Goal: Task Accomplishment & Management: Manage account settings

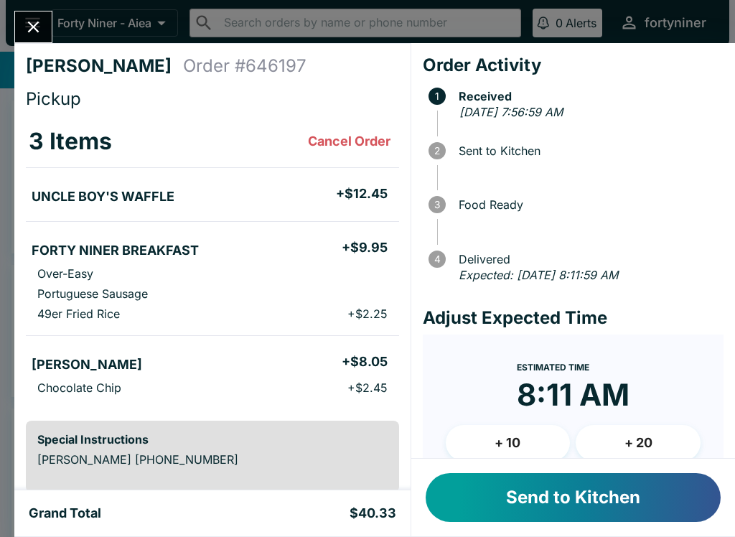
click at [541, 474] on button "Send to Kitchen" at bounding box center [573, 497] width 295 height 49
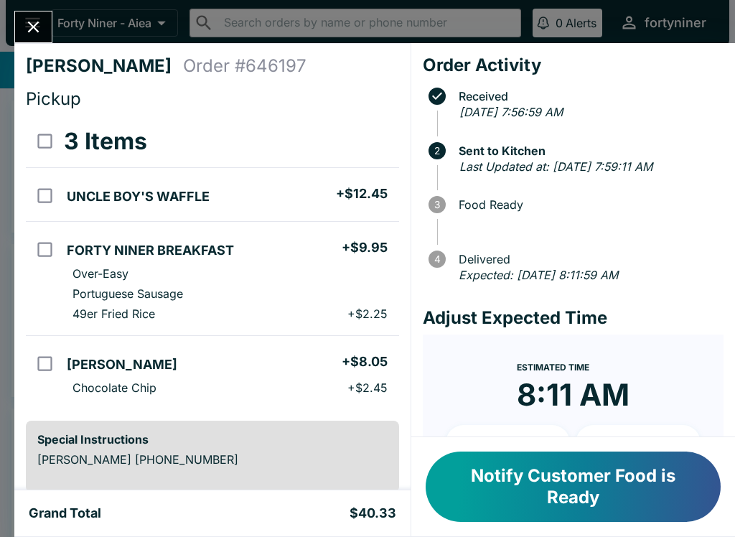
click at [28, 24] on icon "Close" at bounding box center [33, 26] width 19 height 19
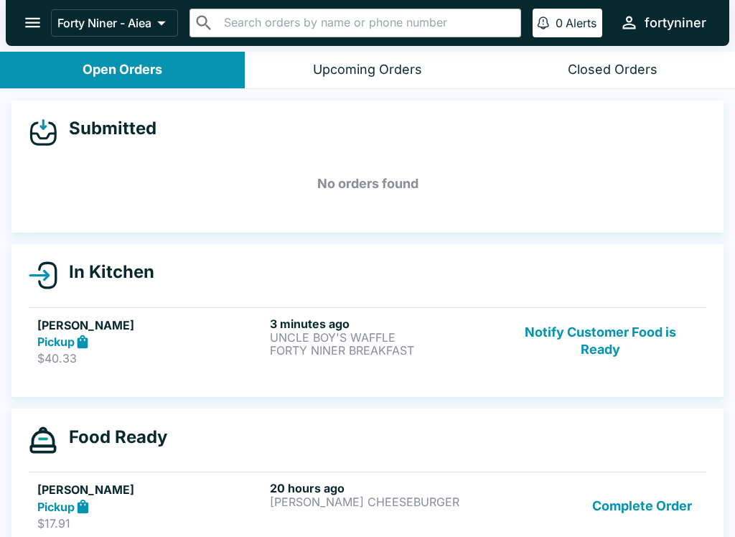
click at [29, 26] on icon "open drawer" at bounding box center [32, 22] width 19 height 19
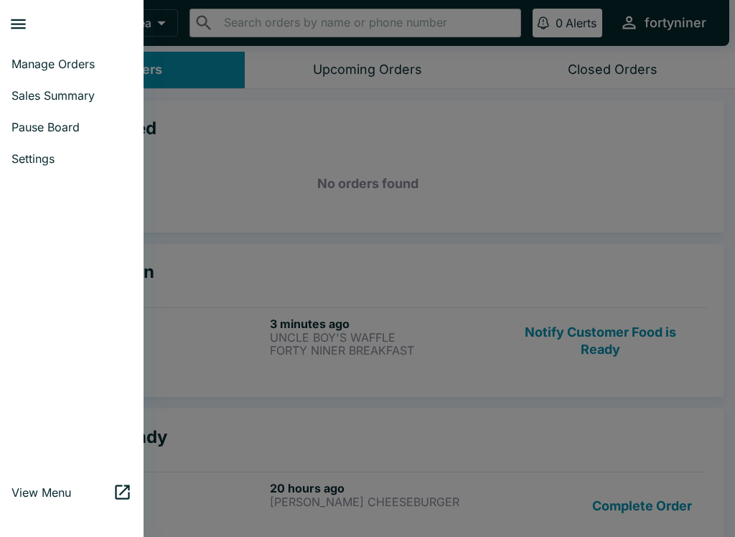
click at [24, 95] on span "Sales Summary" at bounding box center [71, 95] width 121 height 14
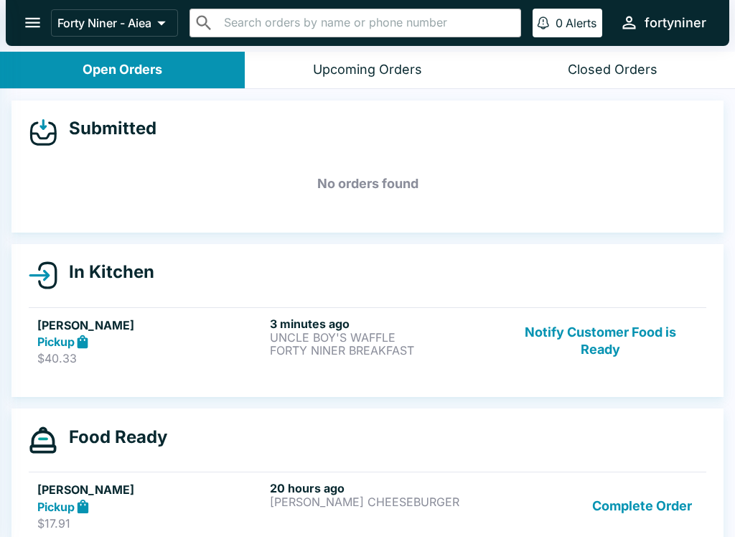
select select "03:00"
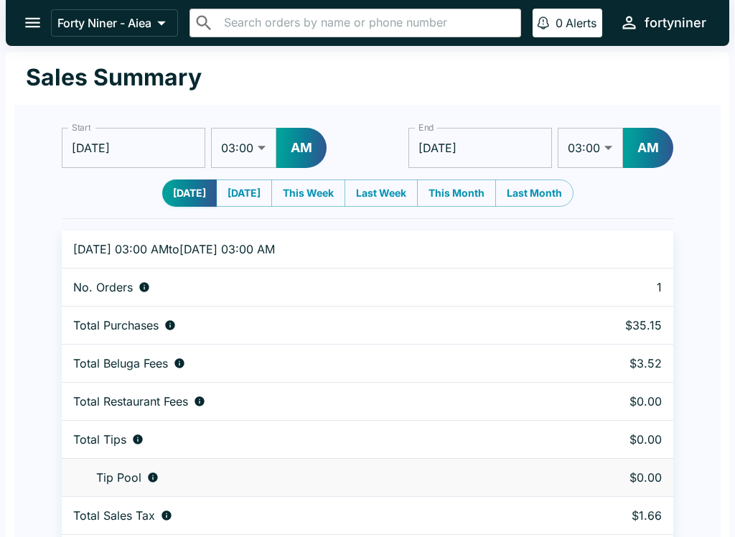
click at [30, 24] on icon "open drawer" at bounding box center [32, 23] width 15 height 10
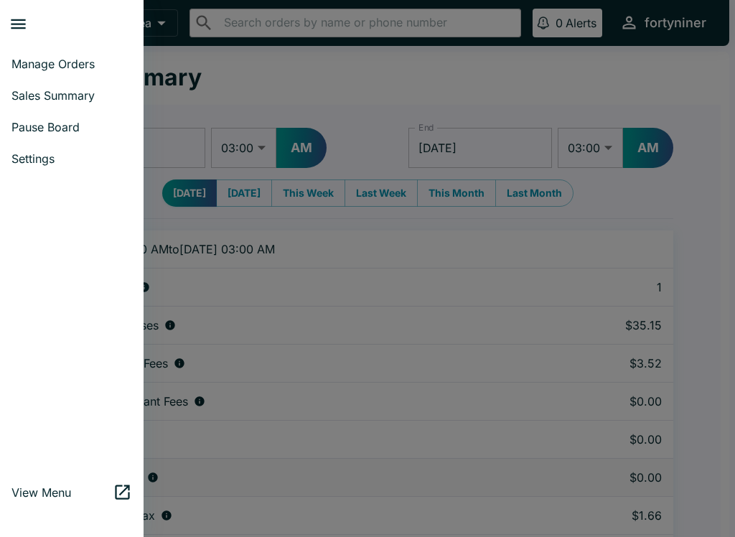
click at [29, 66] on span "Manage Orders" at bounding box center [71, 64] width 121 height 14
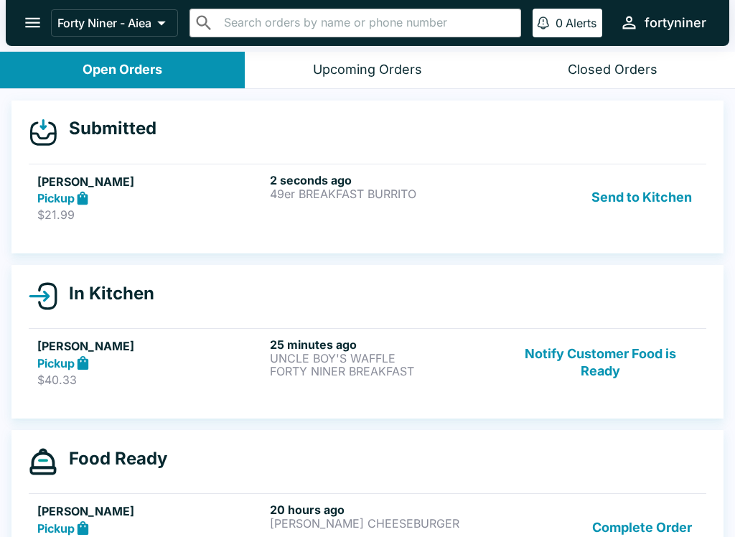
click at [159, 214] on p "$21.99" at bounding box center [150, 214] width 227 height 14
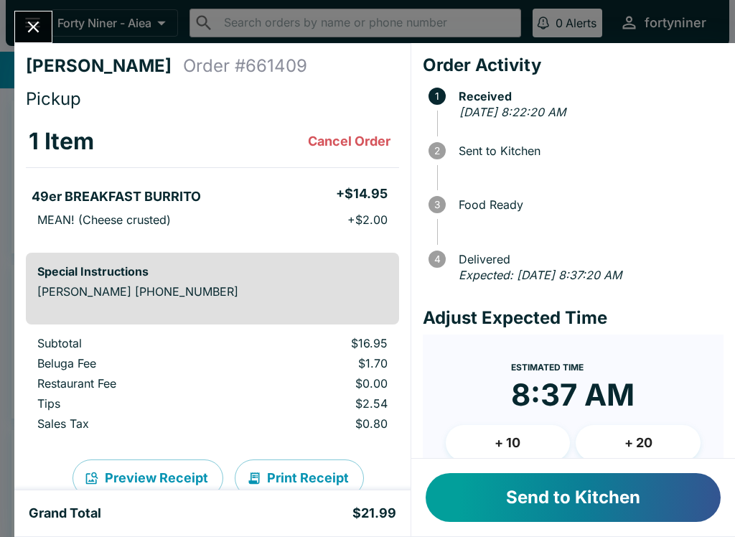
click at [573, 497] on button "Send to Kitchen" at bounding box center [573, 497] width 295 height 49
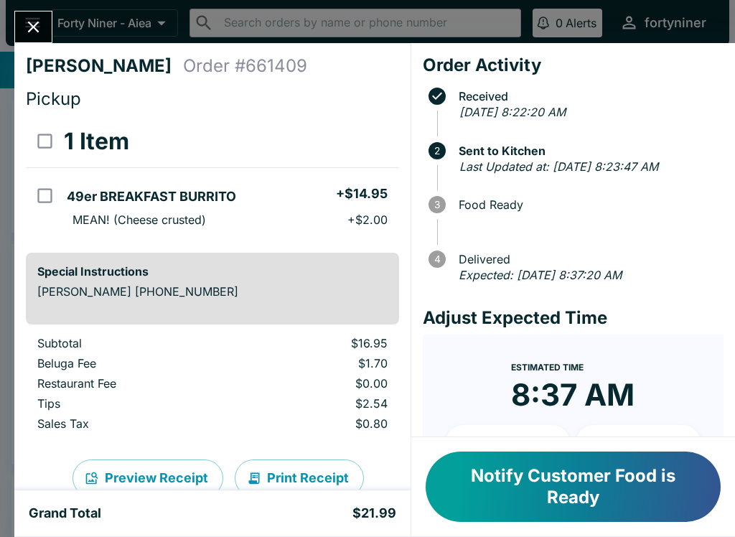
click at [47, 14] on div at bounding box center [33, 27] width 38 height 32
click at [28, 21] on icon "Close" at bounding box center [33, 26] width 19 height 19
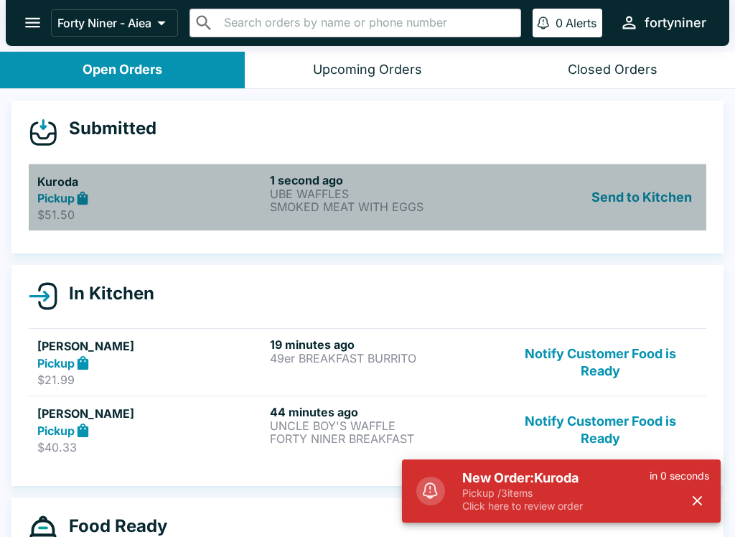
click at [187, 199] on div "Pickup" at bounding box center [150, 198] width 227 height 17
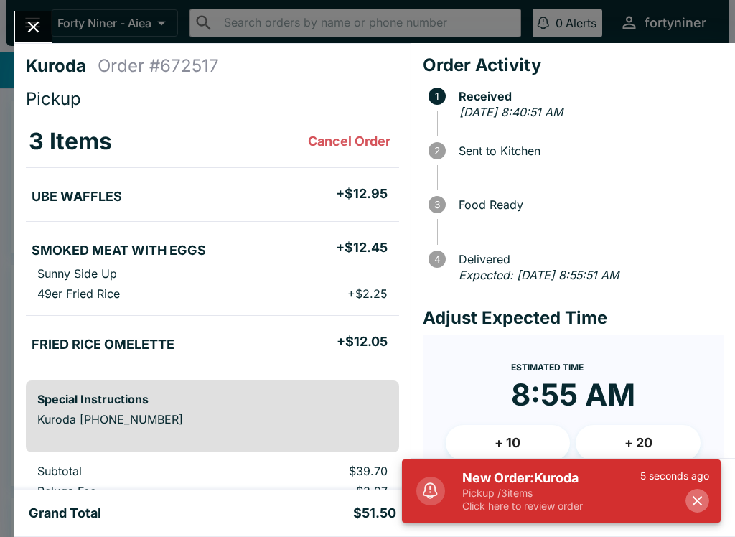
click at [690, 496] on icon "button" at bounding box center [697, 501] width 17 height 17
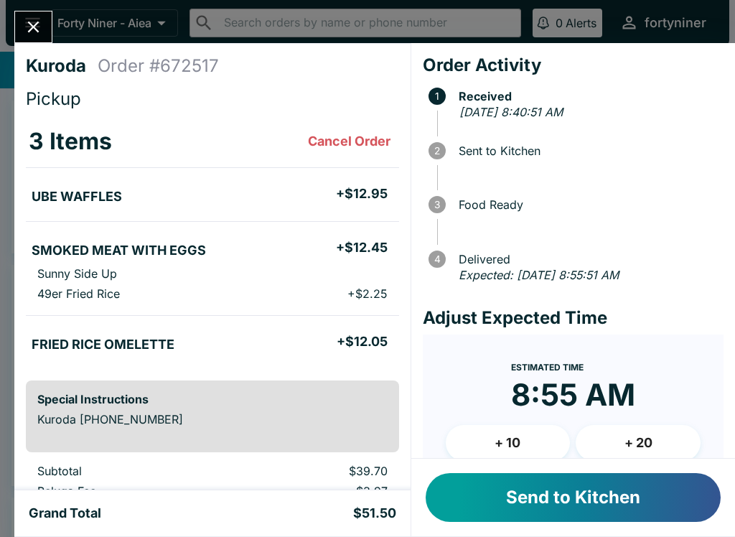
click at [513, 489] on button "Send to Kitchen" at bounding box center [573, 497] width 295 height 49
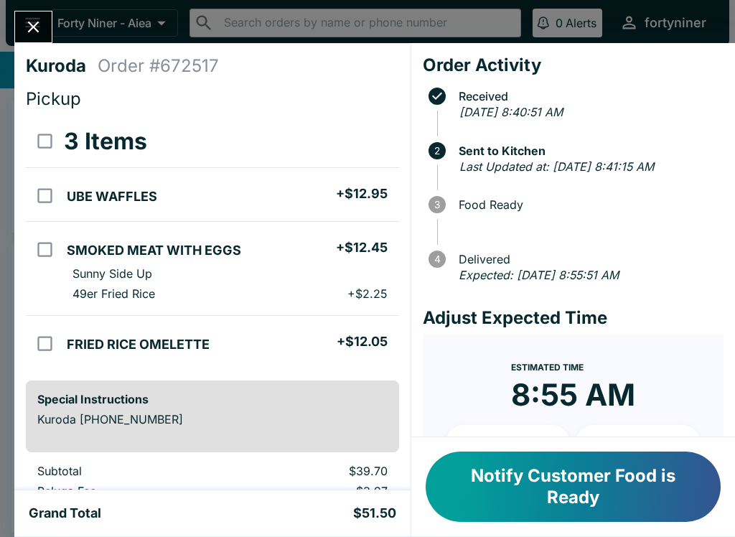
click at [22, 10] on div "Kuroda Order # 672517 Pickup 3 Items UBE WAFFLES + $12.95 SMOKED MEAT WITH EGGS…" at bounding box center [367, 268] width 735 height 537
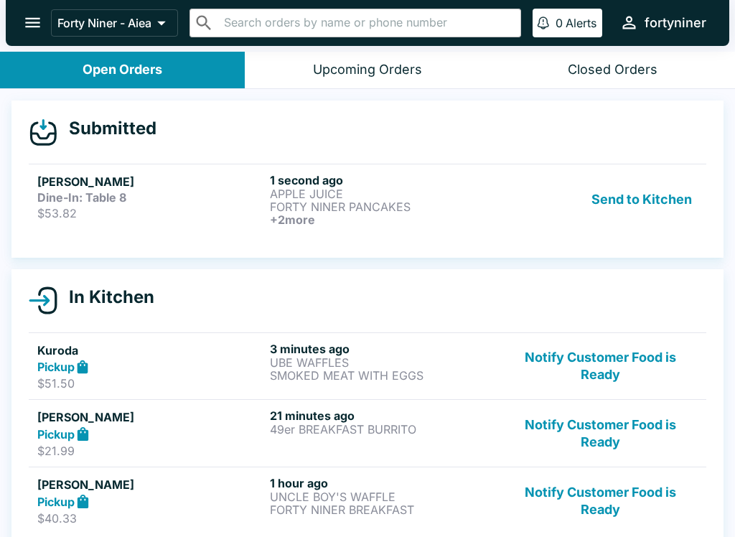
click at [78, 207] on p "$53.82" at bounding box center [150, 213] width 227 height 14
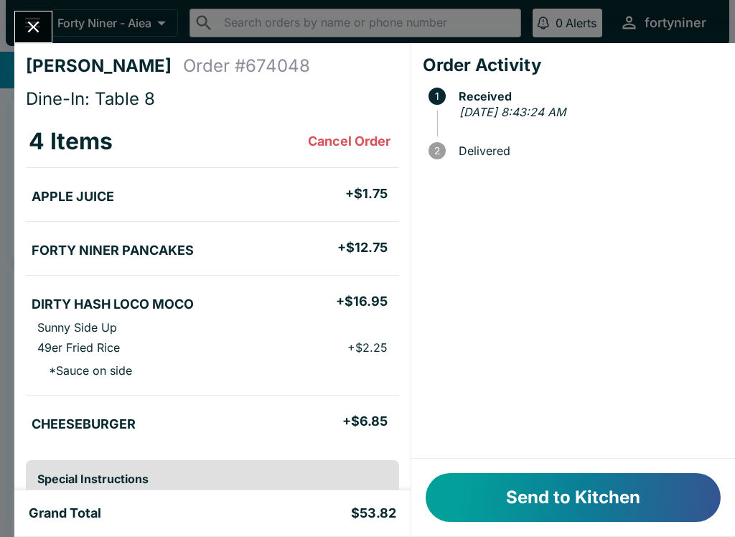
click at [540, 482] on button "Send to Kitchen" at bounding box center [573, 497] width 295 height 49
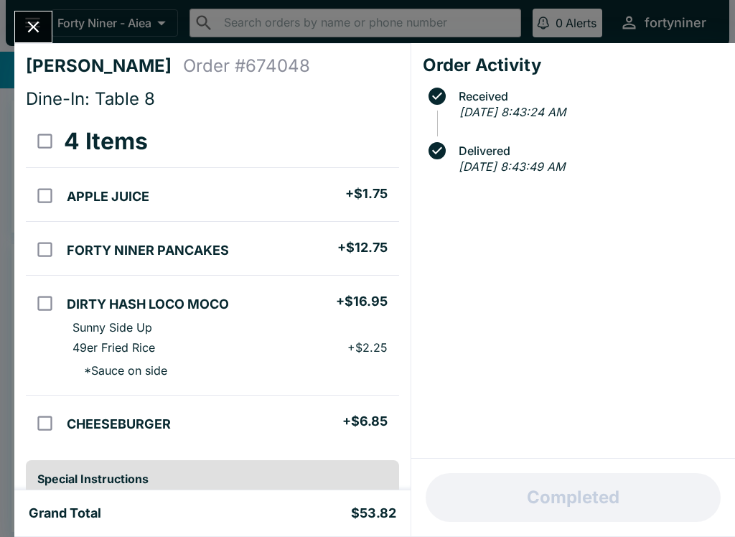
click at [34, 19] on icon "Close" at bounding box center [33, 26] width 19 height 19
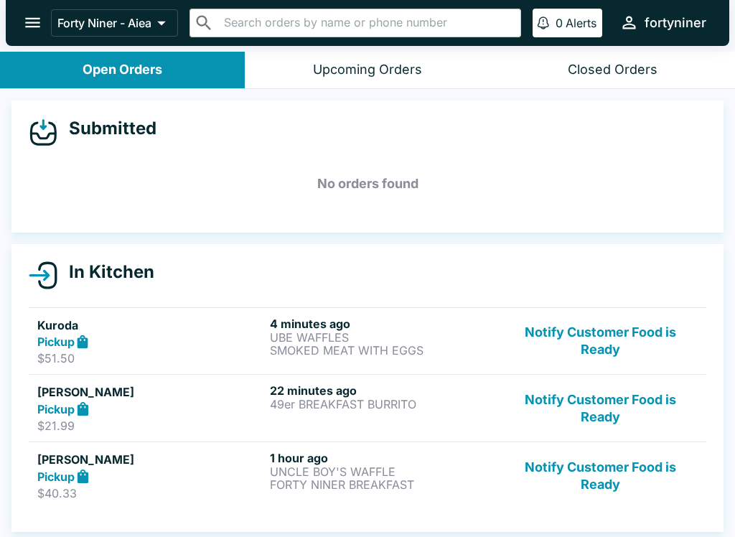
click at [602, 345] on button "Notify Customer Food is Ready" at bounding box center [600, 342] width 195 height 50
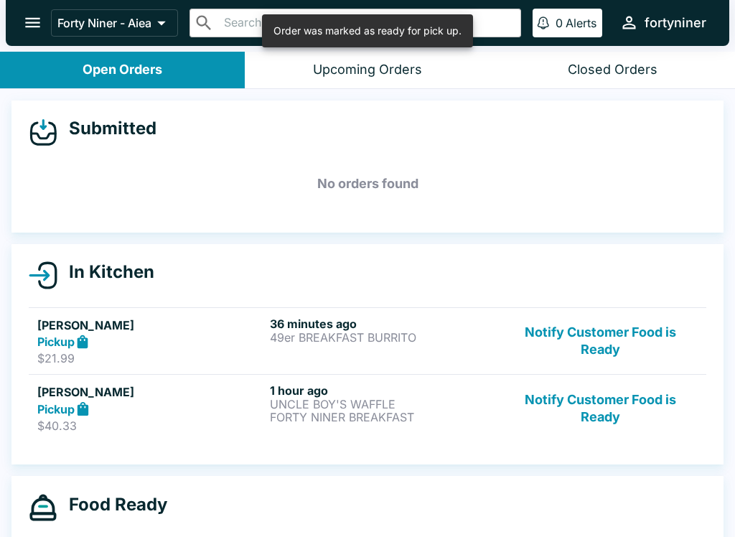
click at [608, 333] on button "Notify Customer Food is Ready" at bounding box center [600, 342] width 195 height 50
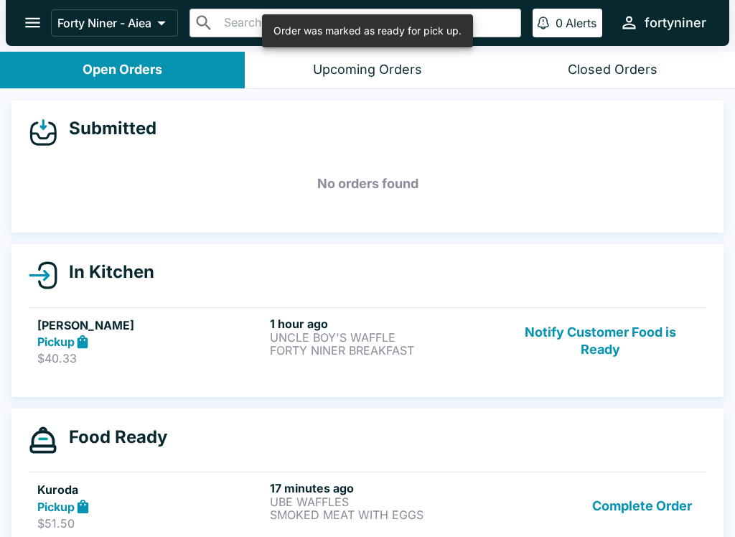
click at [602, 317] on button "Notify Customer Food is Ready" at bounding box center [600, 342] width 195 height 50
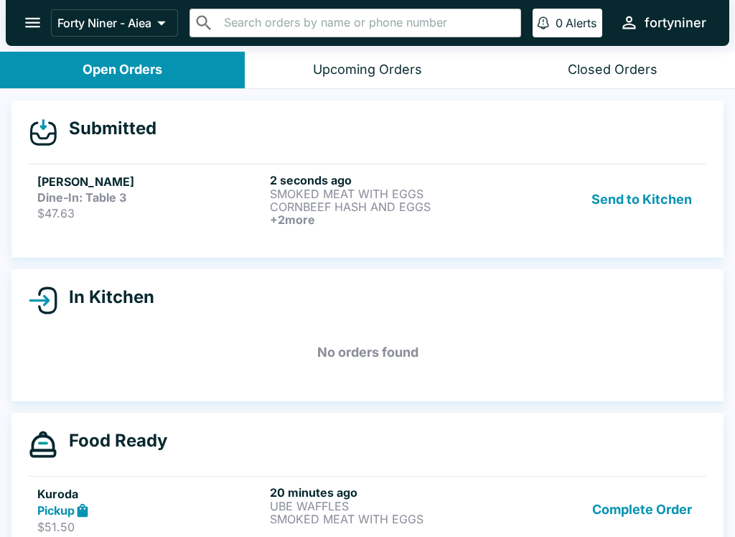
click at [187, 206] on p "$47.63" at bounding box center [150, 213] width 227 height 14
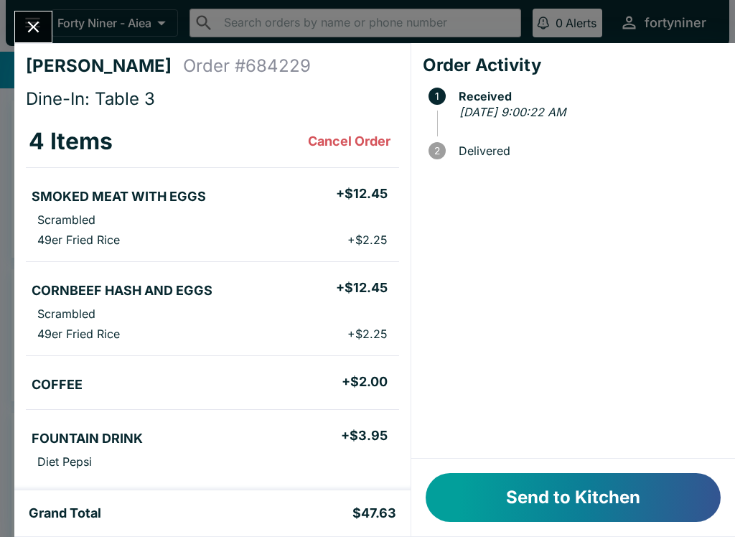
click at [526, 494] on button "Send to Kitchen" at bounding box center [573, 497] width 295 height 49
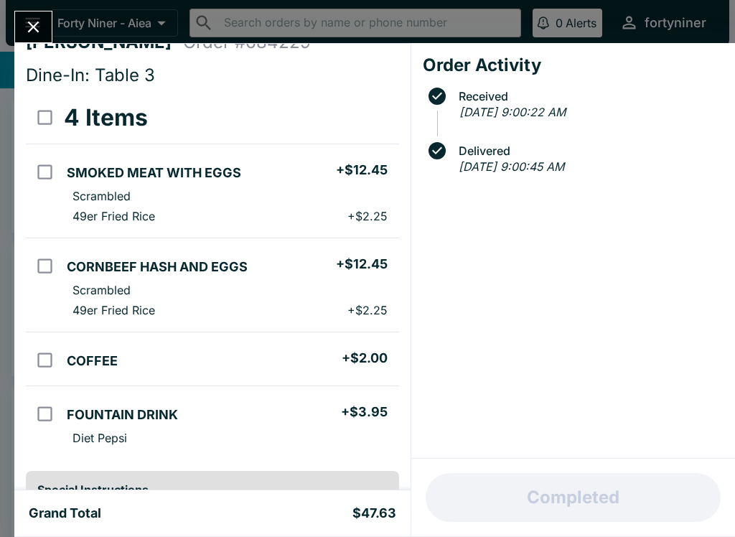
scroll to position [22, 0]
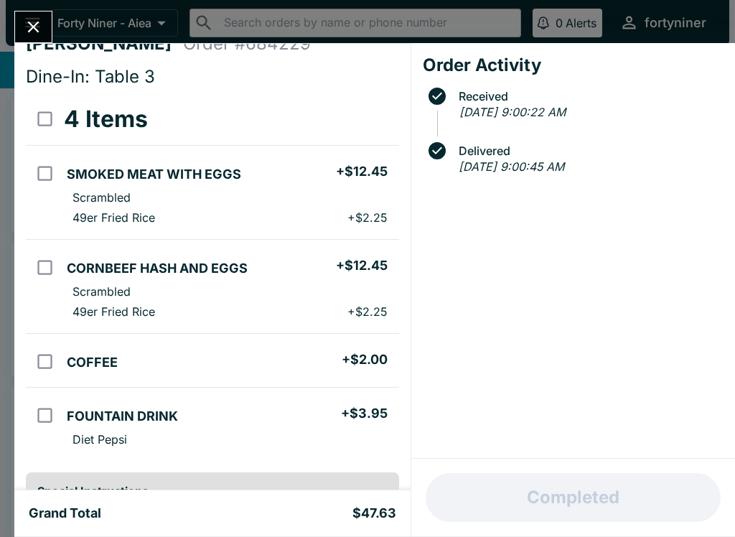
click at [24, 1] on div "[PERSON_NAME] Order # 684229 Dine-In: Table 3 4 Items SMOKED MEAT WITH EGGS + $…" at bounding box center [367, 268] width 735 height 537
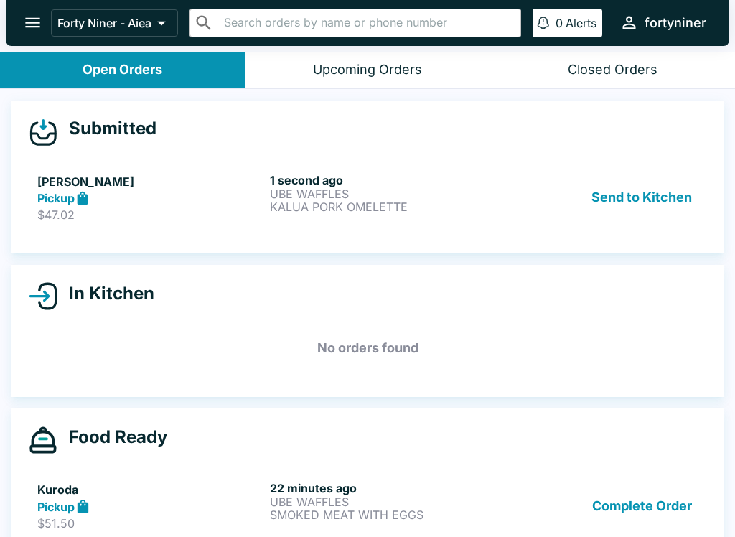
click at [156, 195] on div "Pickup" at bounding box center [150, 198] width 227 height 17
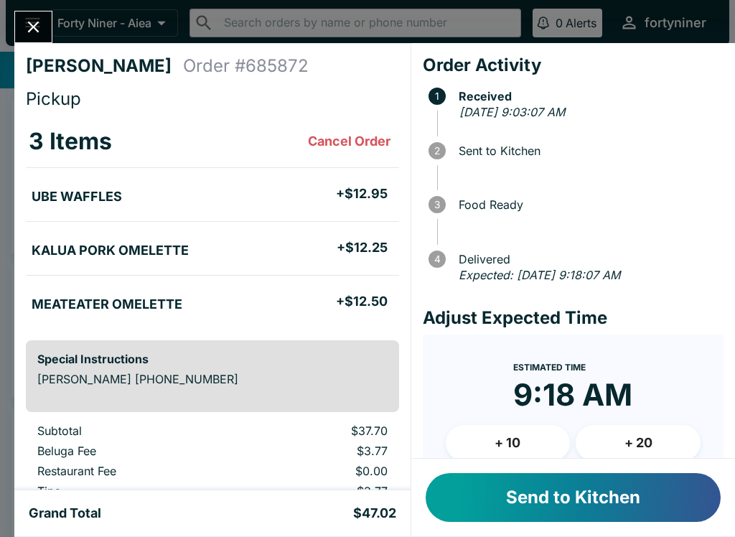
click at [565, 501] on button "Send to Kitchen" at bounding box center [573, 497] width 295 height 49
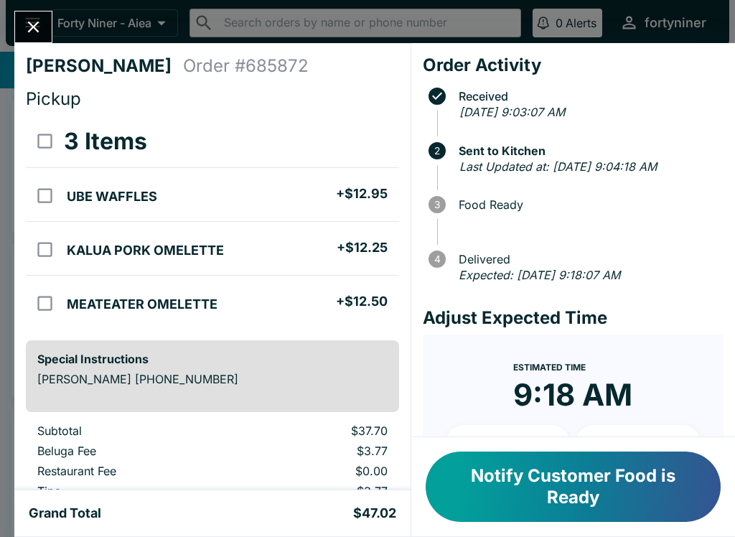
click at [31, 21] on icon "Close" at bounding box center [33, 26] width 19 height 19
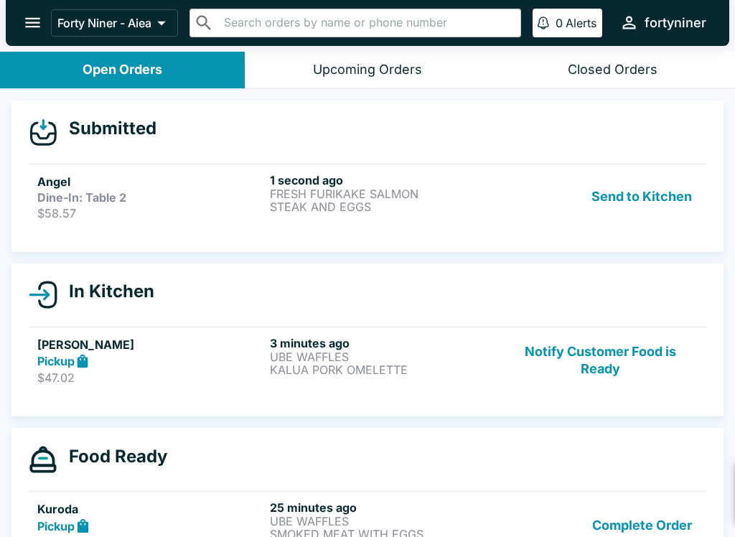
click at [197, 216] on p "$58.57" at bounding box center [150, 213] width 227 height 14
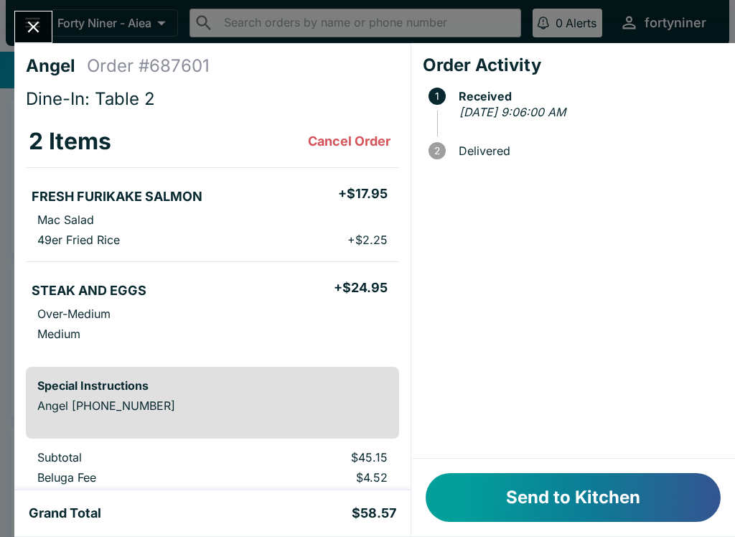
click at [547, 495] on button "Send to Kitchen" at bounding box center [573, 497] width 295 height 49
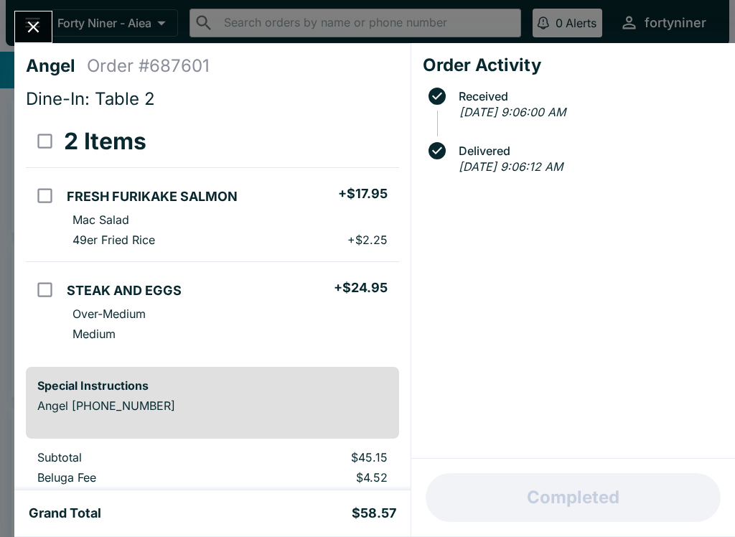
click at [33, 28] on icon "Close" at bounding box center [33, 27] width 11 height 11
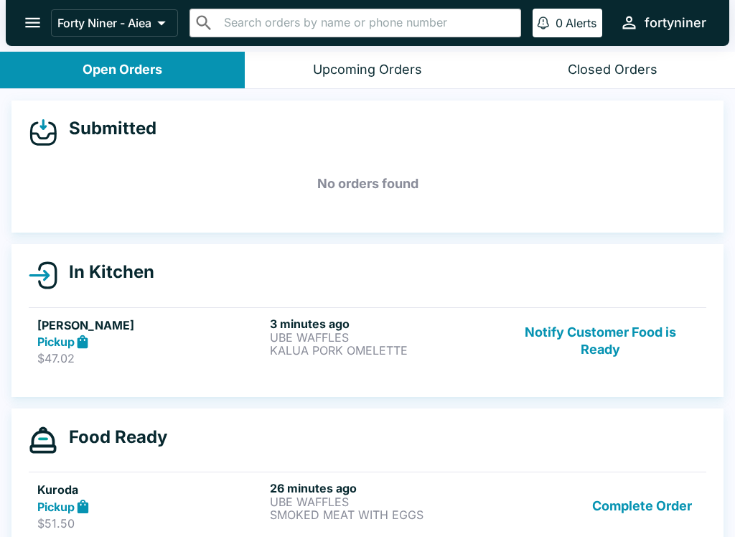
click at [571, 337] on button "Notify Customer Food is Ready" at bounding box center [600, 342] width 195 height 50
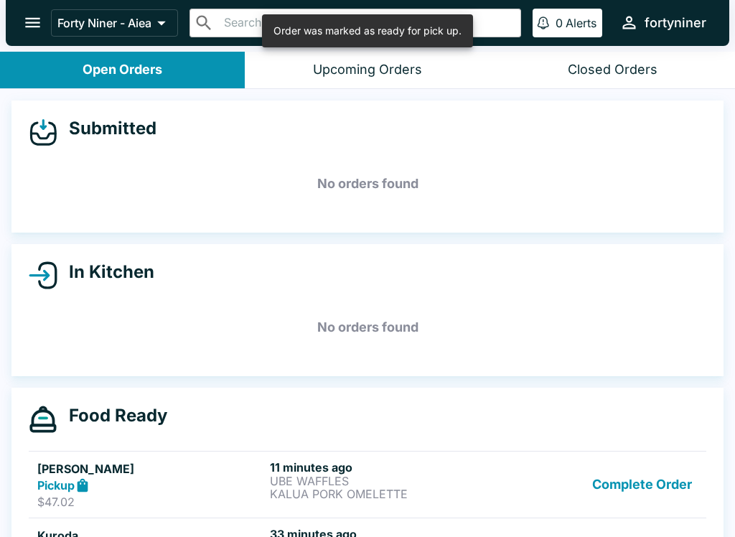
click at [626, 482] on button "Complete Order" at bounding box center [642, 485] width 111 height 50
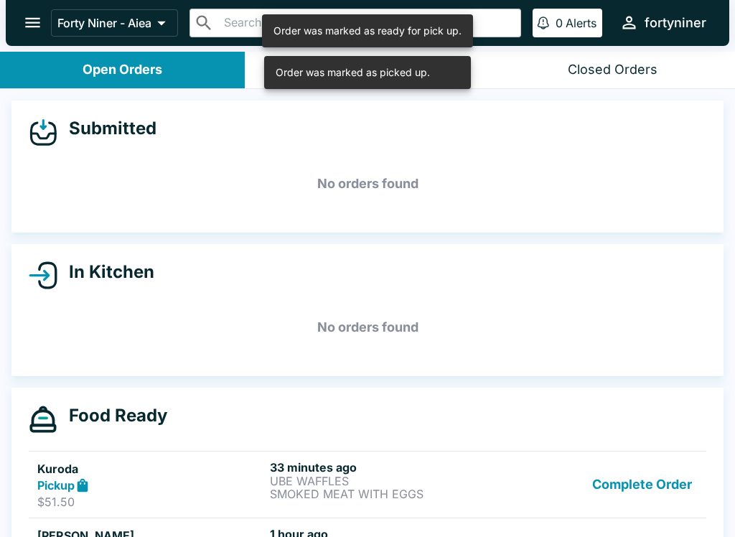
click at [616, 476] on button "Complete Order" at bounding box center [642, 485] width 111 height 50
click at [625, 510] on button "Complete Order" at bounding box center [642, 485] width 111 height 50
click at [630, 500] on button "Complete Order" at bounding box center [642, 485] width 111 height 50
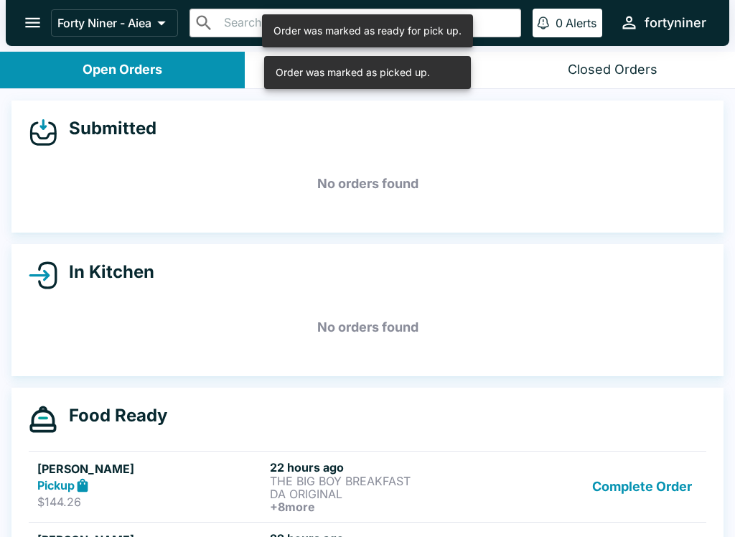
click at [639, 478] on button "Complete Order" at bounding box center [642, 486] width 111 height 53
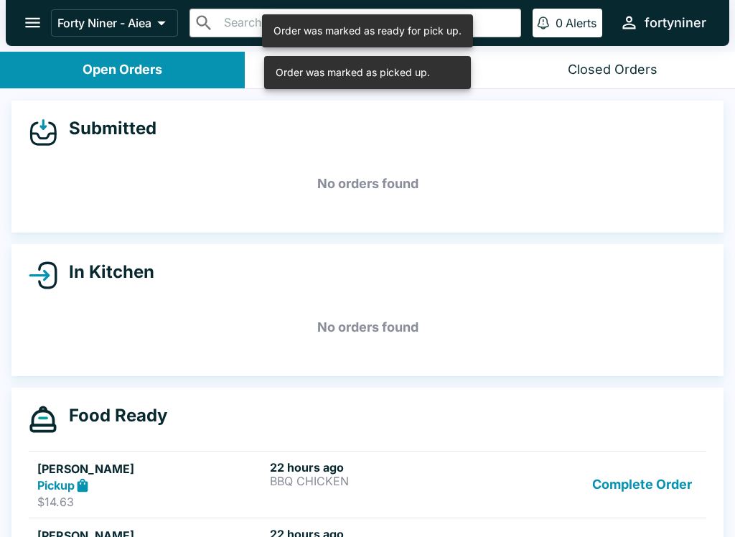
click at [639, 477] on link "[PERSON_NAME] Pickup $14.63 22 hours ago BBQ CHICKEN Complete Order" at bounding box center [368, 484] width 678 height 67
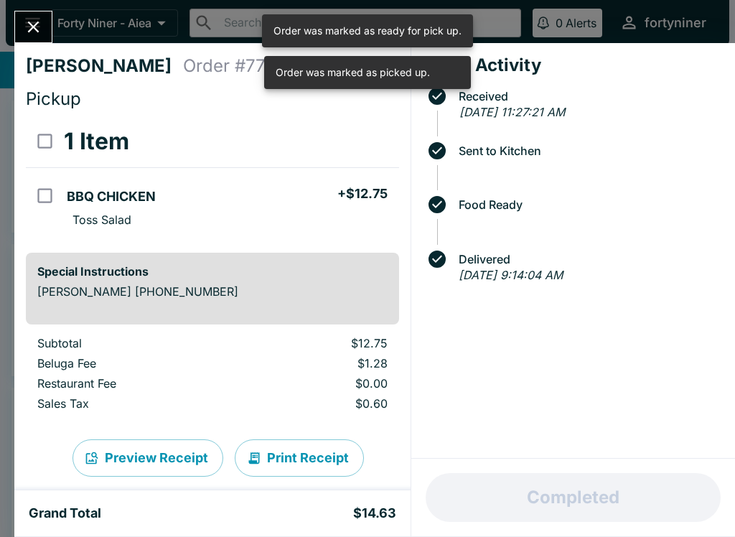
click at [633, 493] on div "Completed" at bounding box center [573, 498] width 324 height 78
click at [18, 24] on button "Close" at bounding box center [33, 26] width 37 height 31
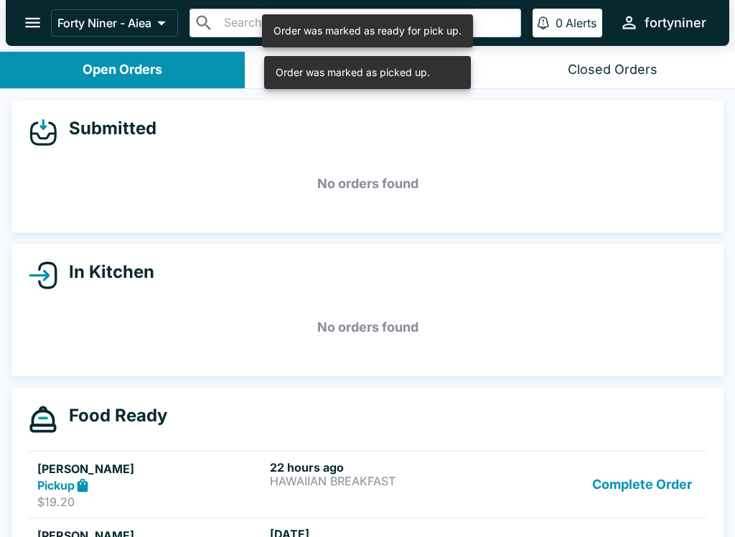
click at [613, 480] on button "Complete Order" at bounding box center [642, 485] width 111 height 50
click at [612, 479] on button "Complete Order" at bounding box center [642, 485] width 111 height 50
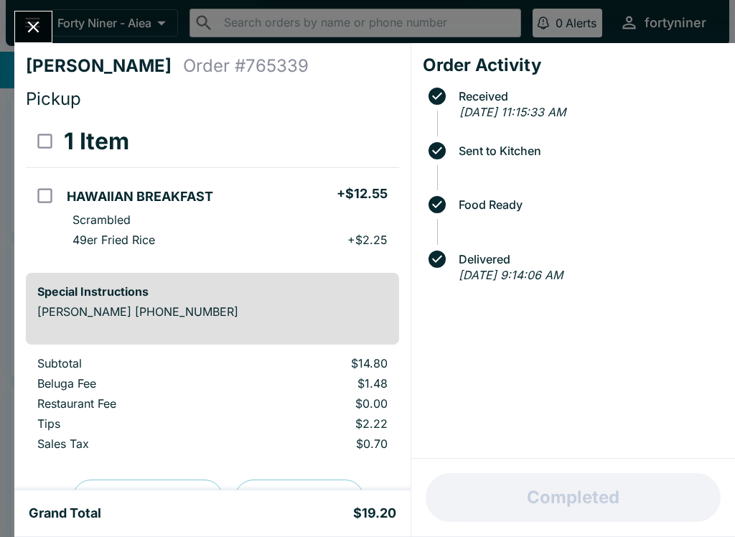
click at [28, 21] on icon "Close" at bounding box center [33, 26] width 19 height 19
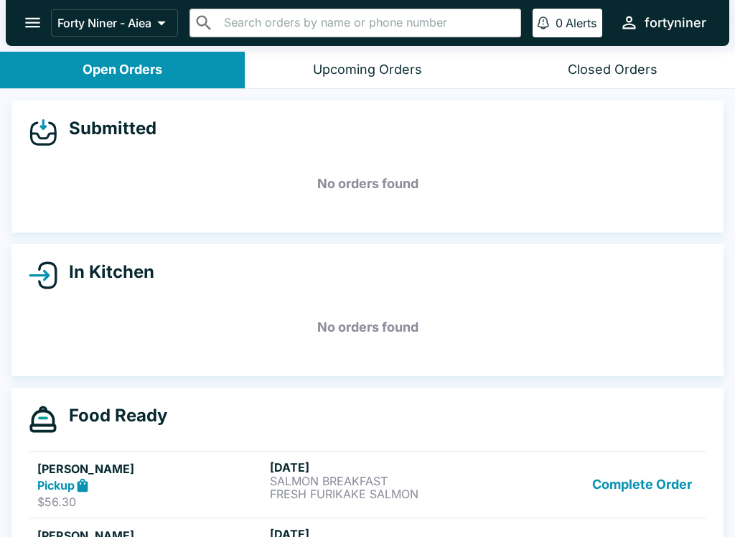
click at [619, 487] on button "Complete Order" at bounding box center [642, 485] width 111 height 50
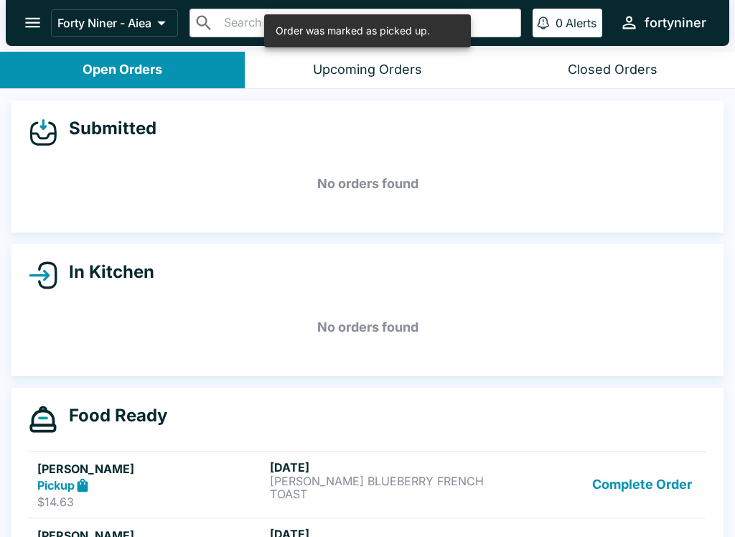
click at [625, 487] on button "Complete Order" at bounding box center [642, 485] width 111 height 50
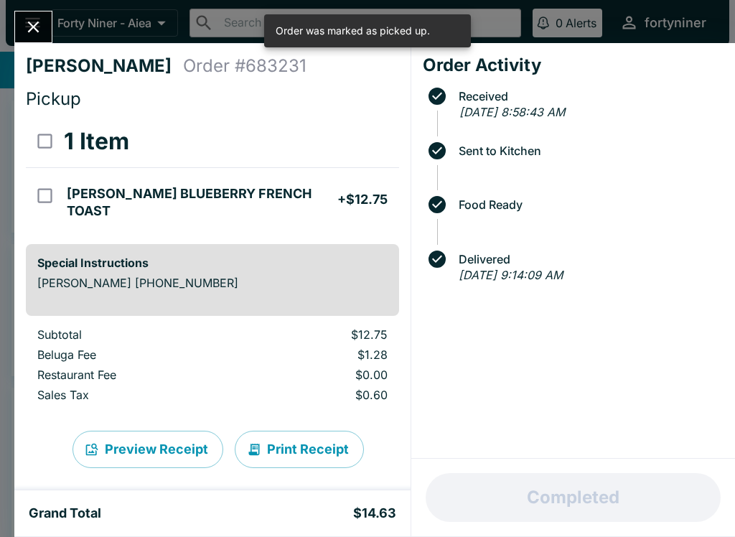
click at [641, 493] on div "Completed" at bounding box center [573, 498] width 324 height 78
click at [30, 32] on icon "Close" at bounding box center [33, 26] width 19 height 19
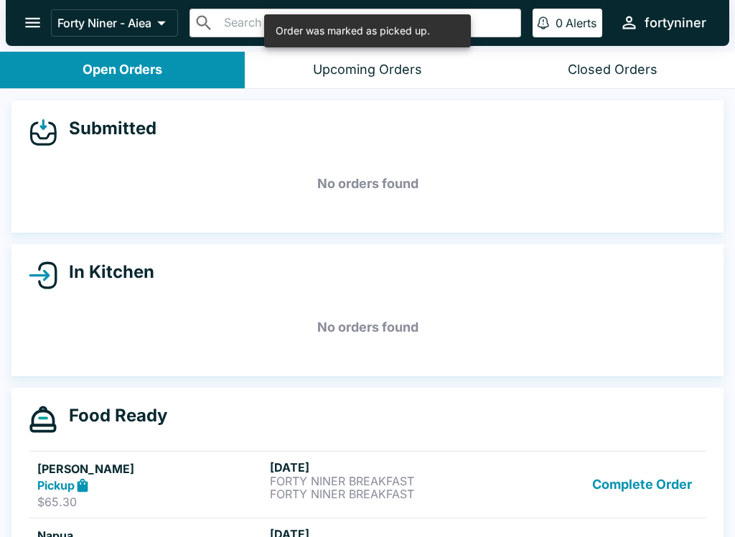
click at [614, 485] on button "Complete Order" at bounding box center [642, 485] width 111 height 50
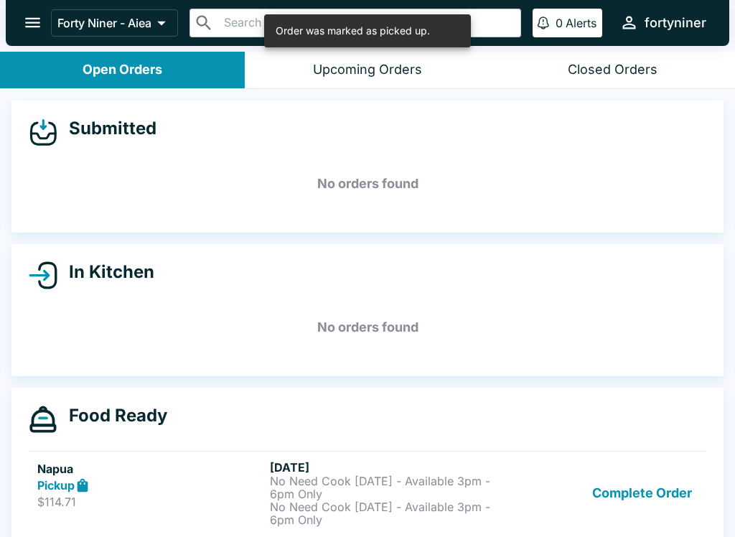
click at [614, 485] on button "Complete Order" at bounding box center [642, 493] width 111 height 66
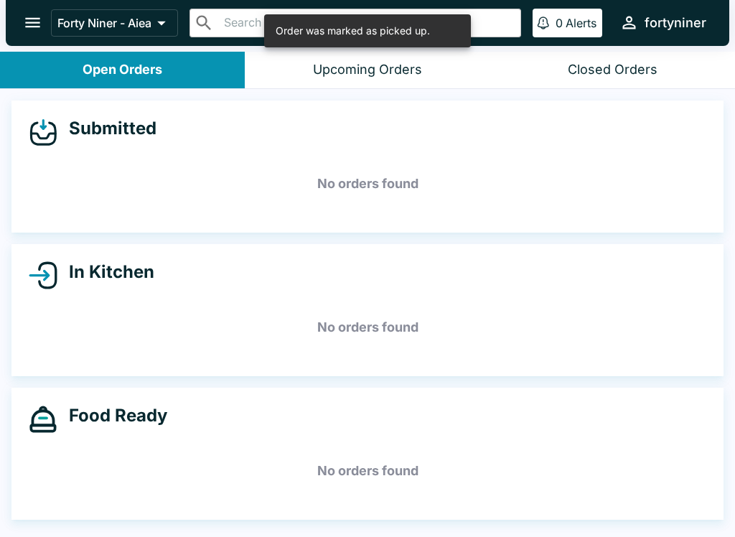
click at [629, 483] on h5 "No orders found" at bounding box center [368, 471] width 678 height 52
click at [643, 483] on h5 "No orders found" at bounding box center [368, 471] width 678 height 52
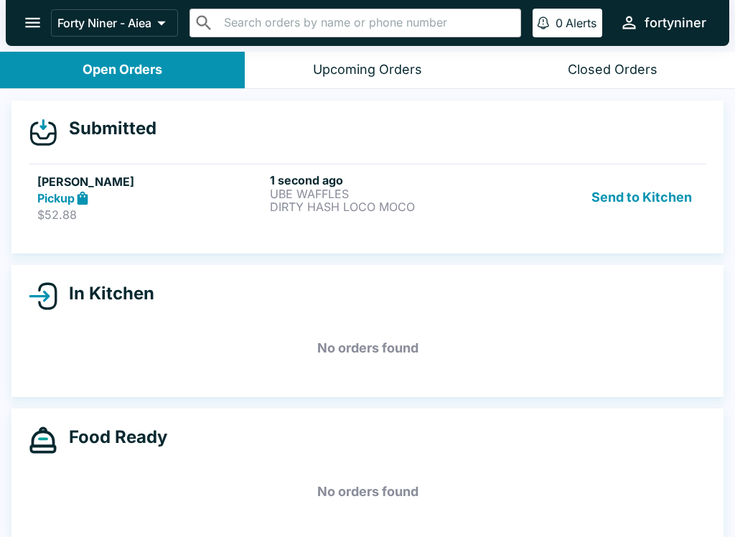
click at [148, 193] on div "Pickup" at bounding box center [150, 198] width 227 height 17
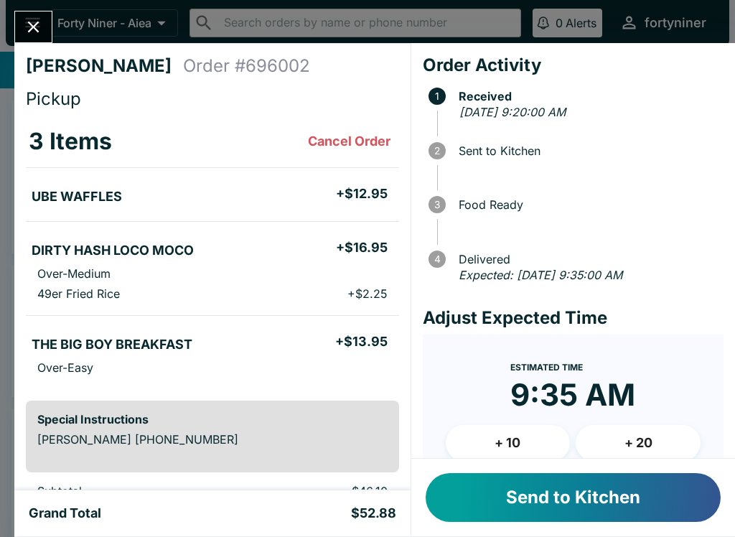
click at [482, 444] on button "+ 10" at bounding box center [508, 443] width 125 height 36
click at [504, 493] on button "Send to Kitchen" at bounding box center [573, 497] width 295 height 49
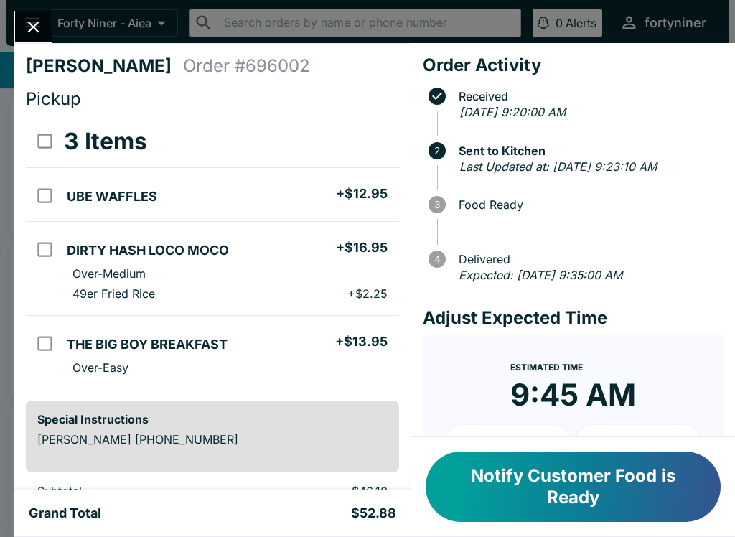
click at [32, 27] on icon "Close" at bounding box center [33, 26] width 19 height 19
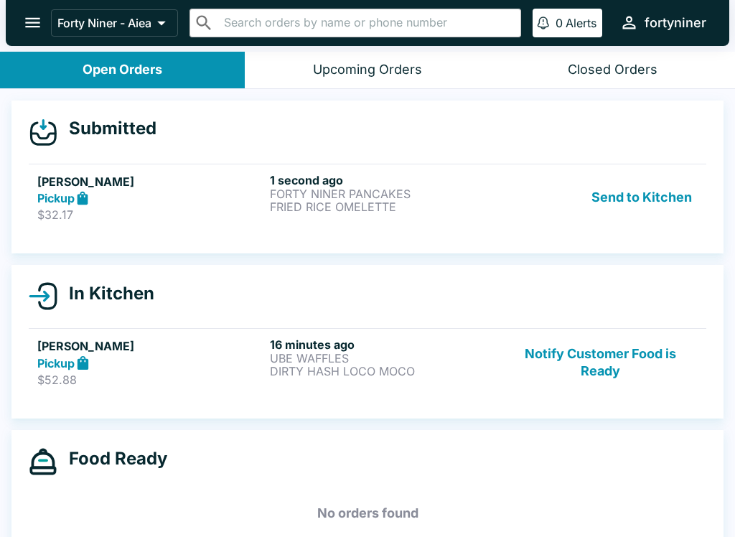
click at [169, 202] on div "Pickup" at bounding box center [150, 198] width 227 height 17
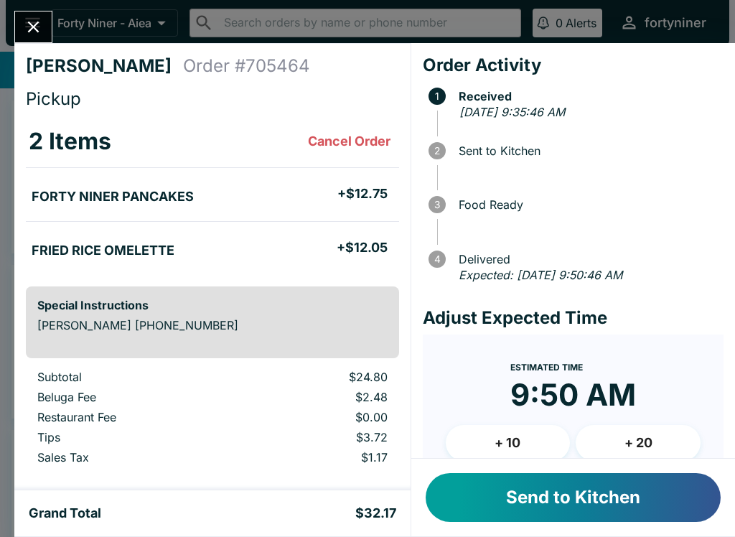
click at [546, 485] on button "Send to Kitchen" at bounding box center [573, 497] width 295 height 49
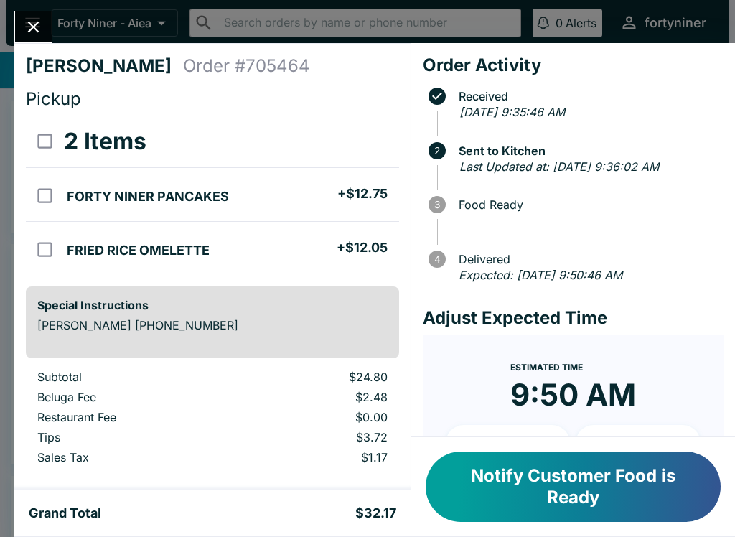
click at [38, 15] on button "Close" at bounding box center [33, 26] width 37 height 31
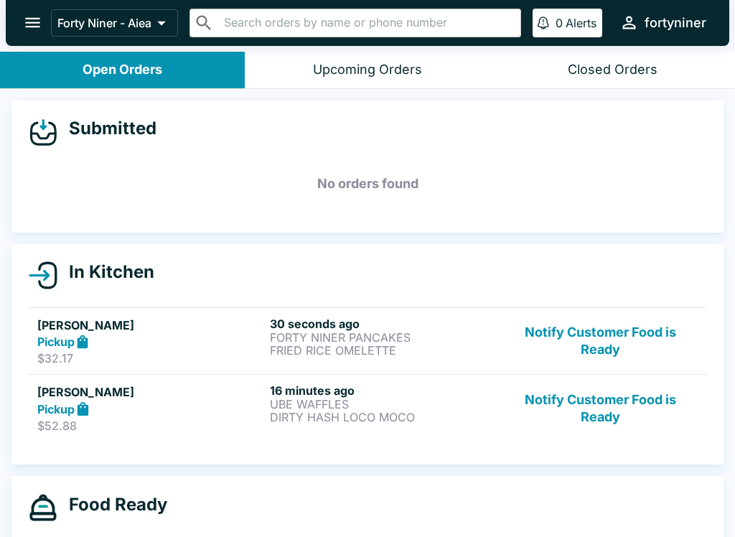
click at [605, 340] on button "Notify Customer Food is Ready" at bounding box center [600, 342] width 195 height 50
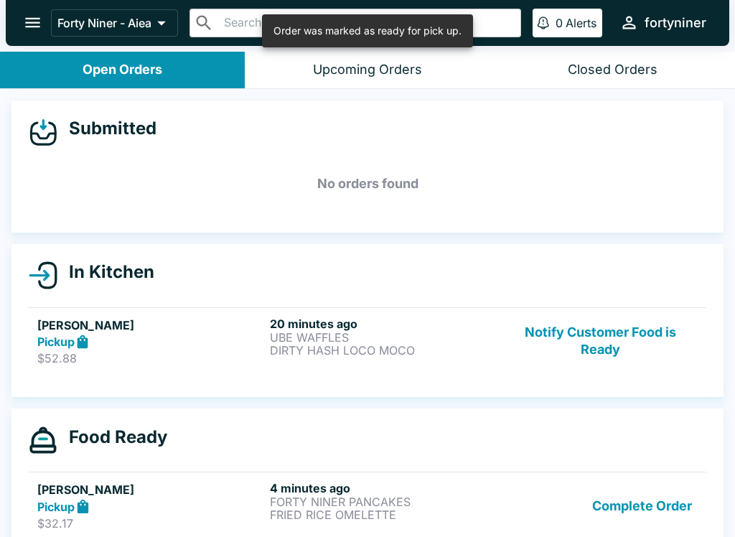
click at [619, 344] on button "Notify Customer Food is Ready" at bounding box center [600, 342] width 195 height 50
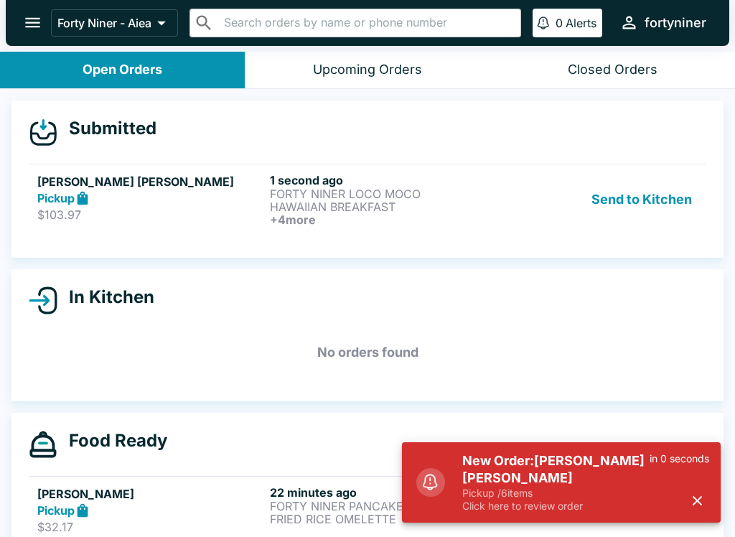
click at [159, 196] on div "Pickup" at bounding box center [150, 198] width 227 height 17
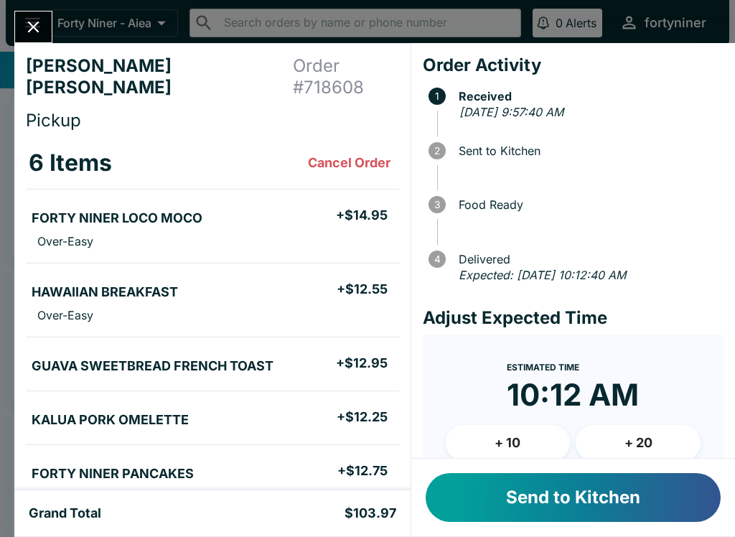
click at [518, 485] on button "Send to Kitchen" at bounding box center [573, 497] width 295 height 49
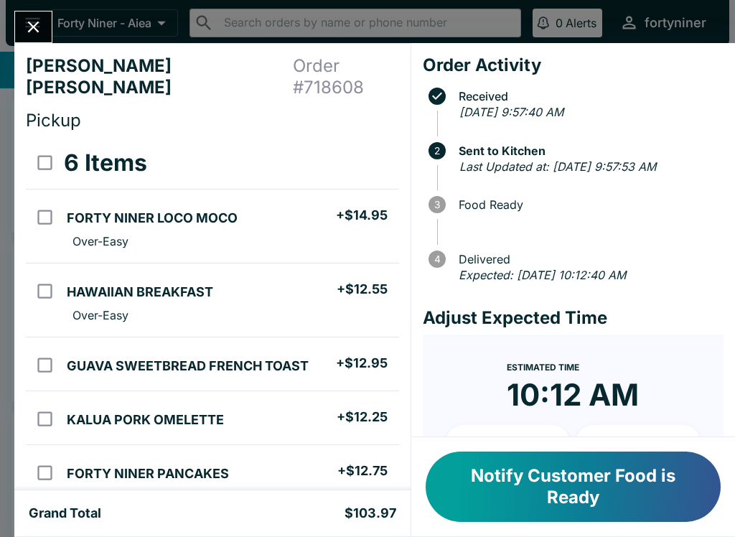
click at [27, 27] on icon "Close" at bounding box center [33, 26] width 19 height 19
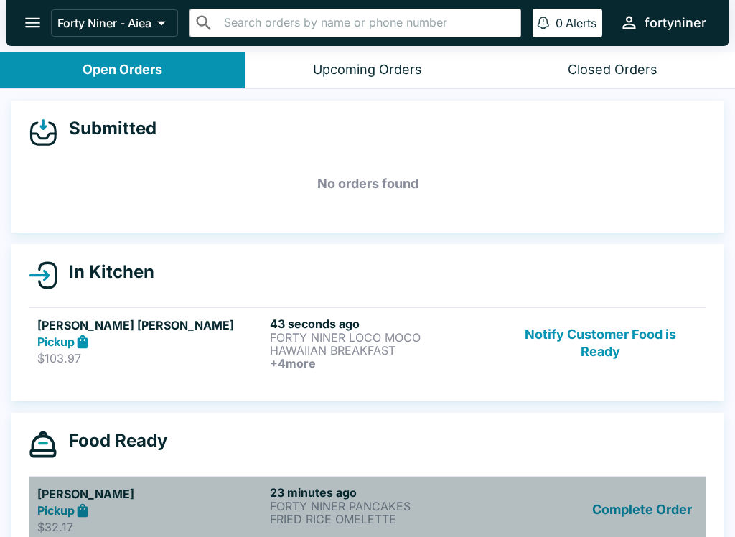
click at [307, 492] on h6 "23 minutes ago" at bounding box center [383, 492] width 227 height 14
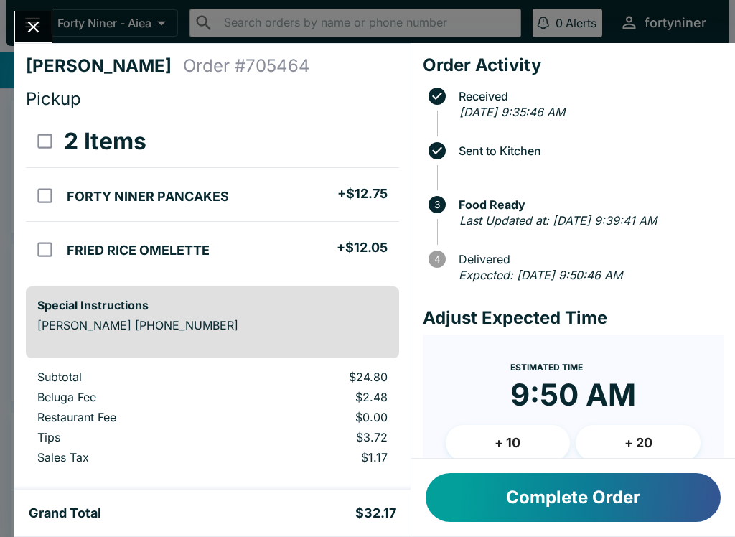
click at [33, 21] on icon "Close" at bounding box center [33, 26] width 19 height 19
